Goal: Navigation & Orientation: Understand site structure

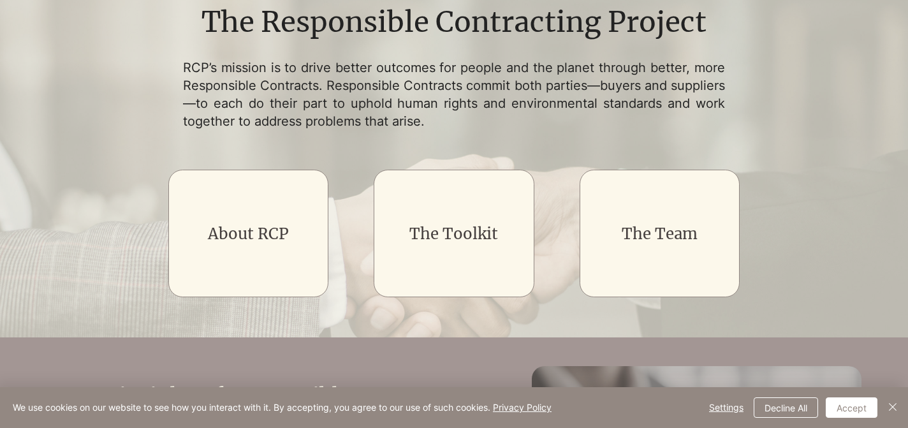
scroll to position [179, 0]
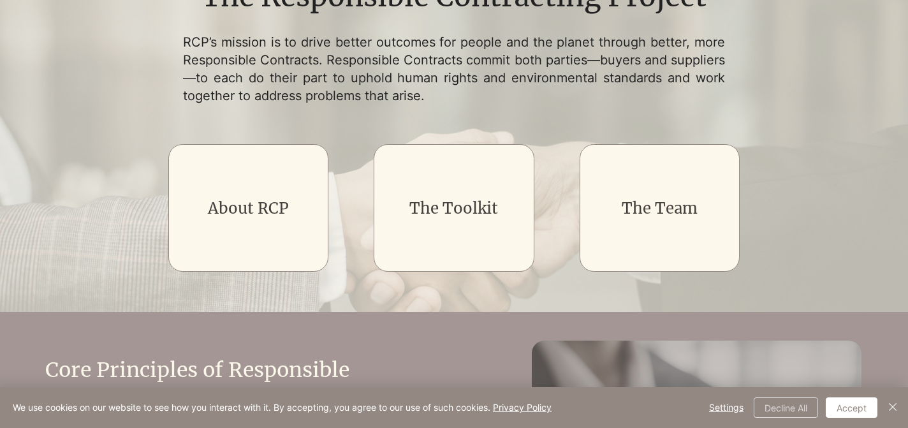
click at [770, 411] on button "Decline All" at bounding box center [786, 407] width 64 height 20
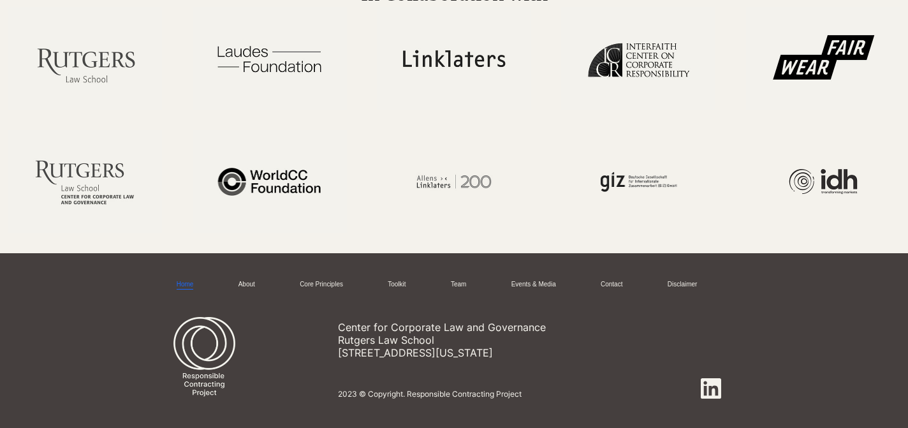
scroll to position [2614, 0]
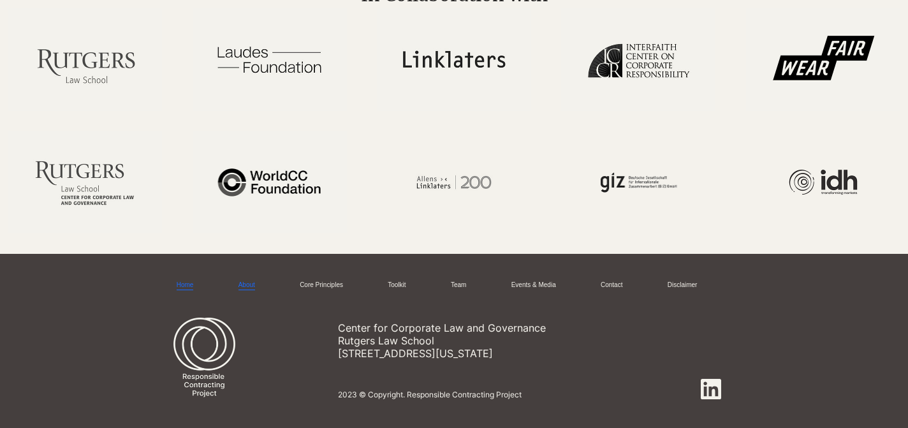
click at [250, 281] on link "About" at bounding box center [246, 286] width 17 height 10
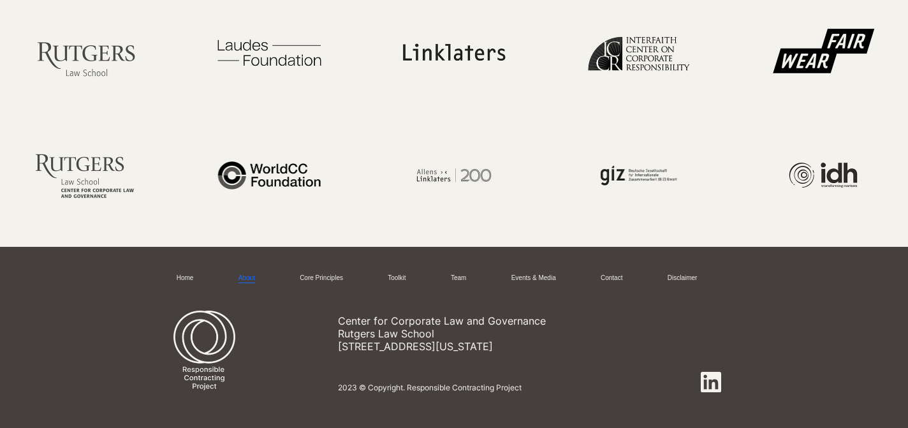
scroll to position [2752, 0]
click at [327, 280] on link "Core Principles" at bounding box center [321, 279] width 43 height 10
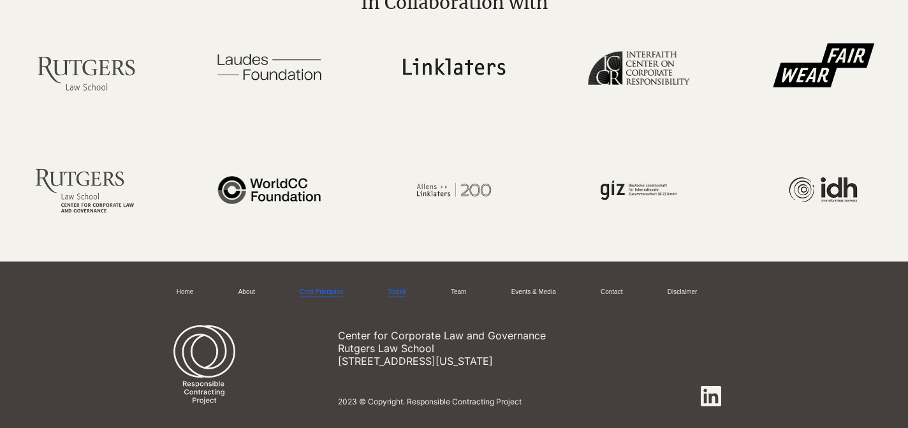
scroll to position [3408, 0]
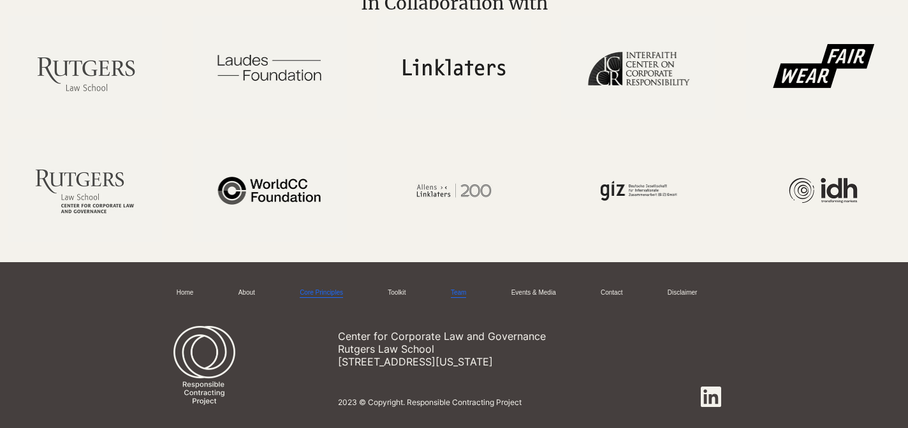
click at [460, 288] on link "Team" at bounding box center [458, 293] width 15 height 10
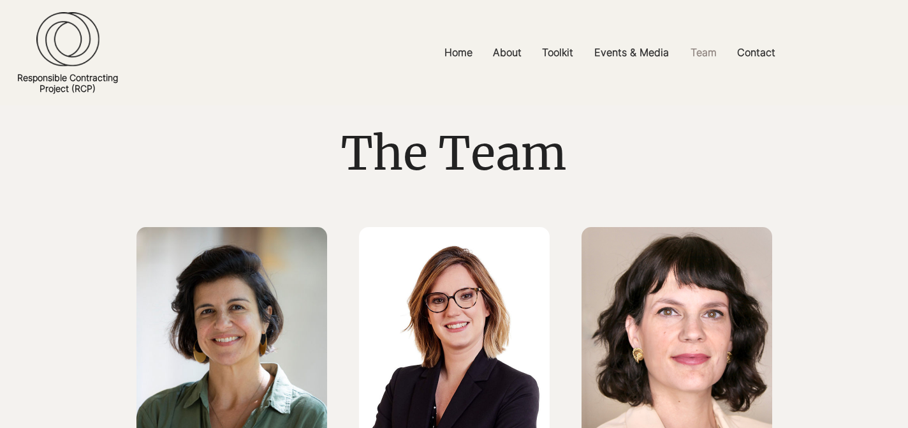
scroll to position [321, 0]
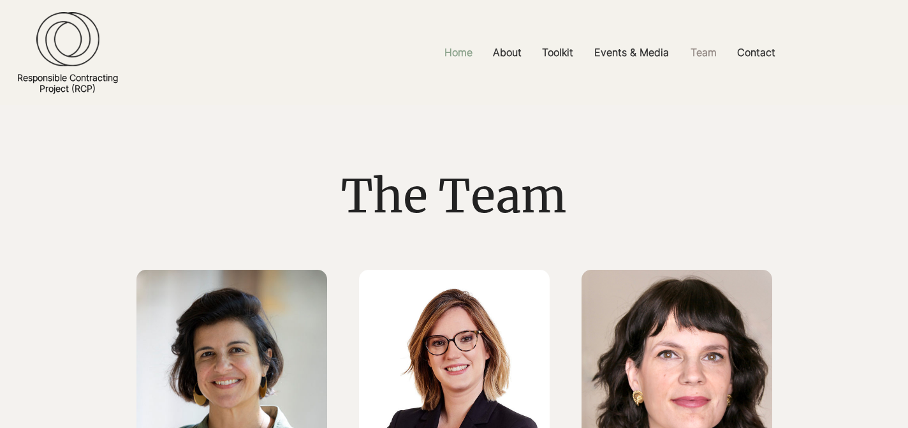
scroll to position [0, 0]
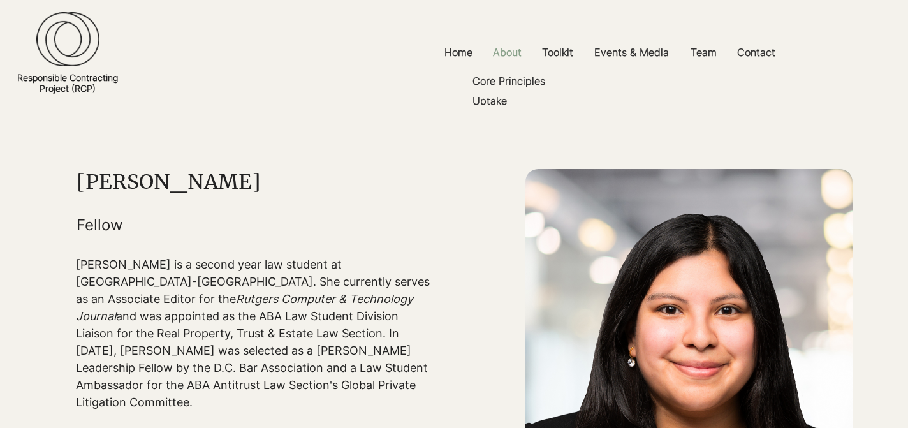
click at [509, 51] on p "About" at bounding box center [507, 52] width 41 height 29
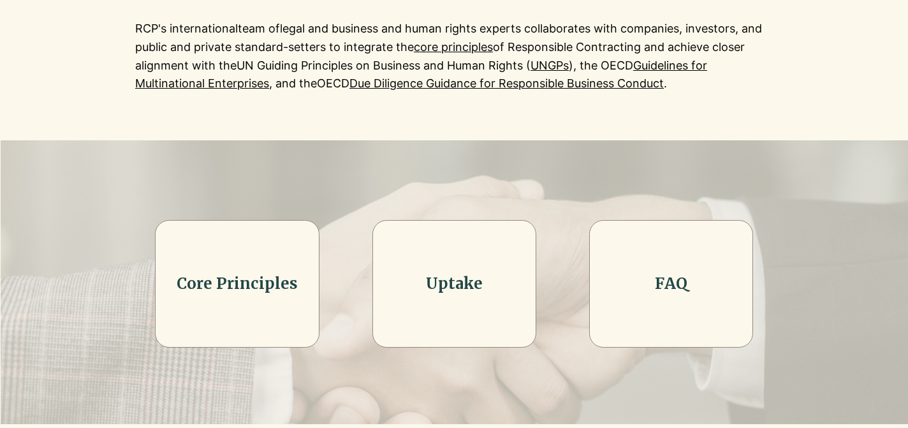
scroll to position [275, 0]
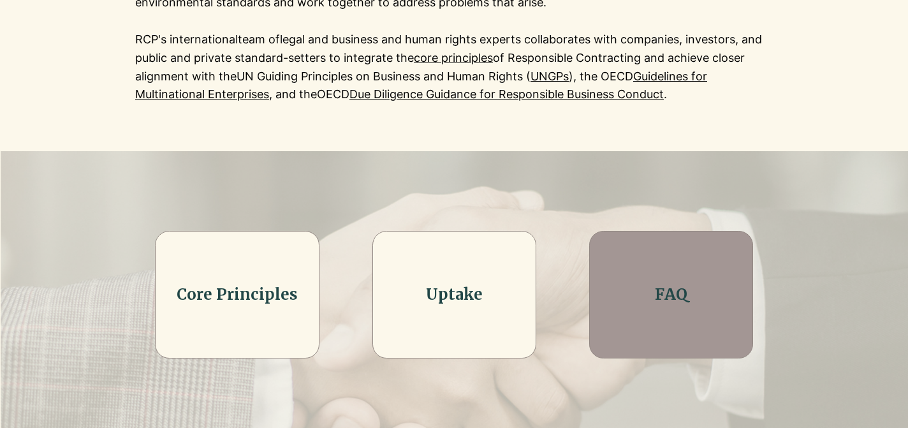
click at [637, 293] on h2 "FAQ" at bounding box center [671, 295] width 131 height 22
click at [645, 282] on div at bounding box center [671, 295] width 164 height 128
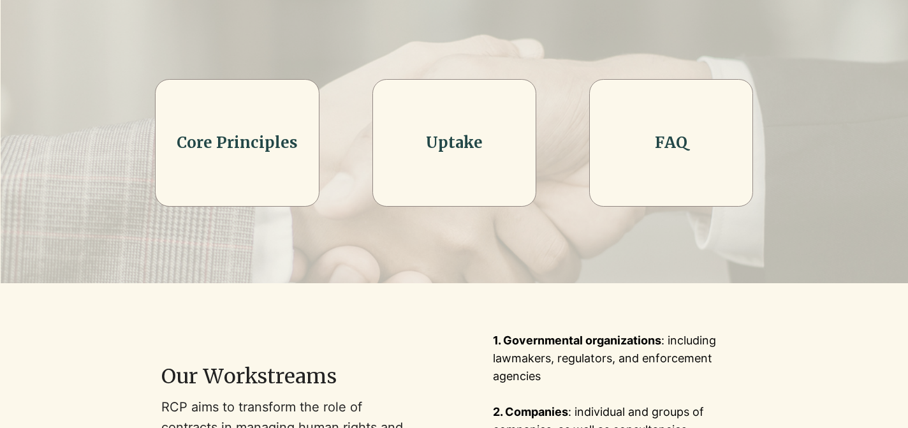
scroll to position [257, 0]
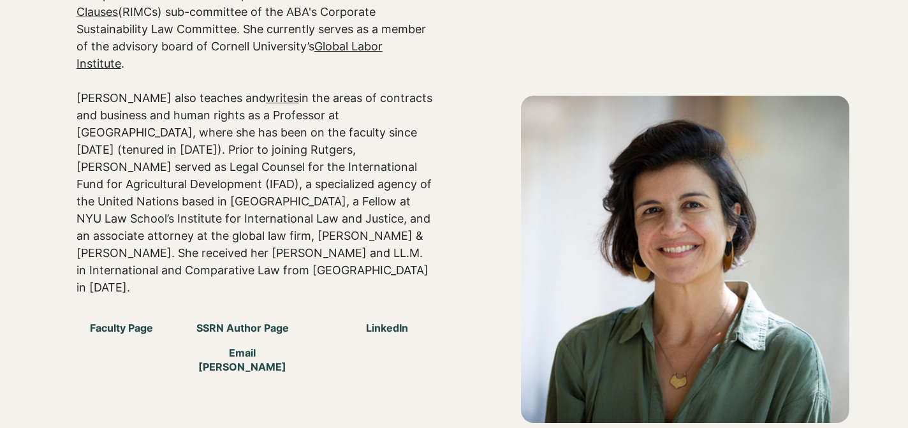
scroll to position [565, 0]
